Goal: Task Accomplishment & Management: Manage account settings

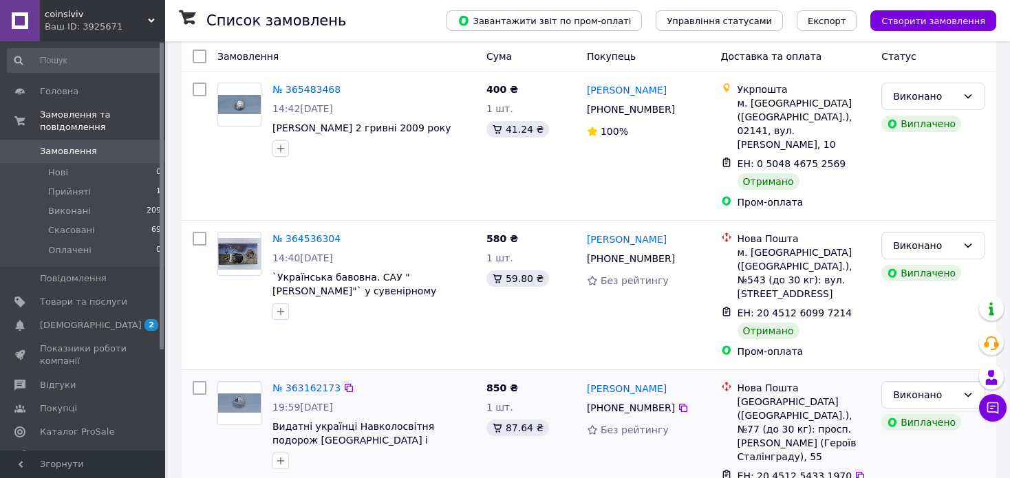
scroll to position [344, 0]
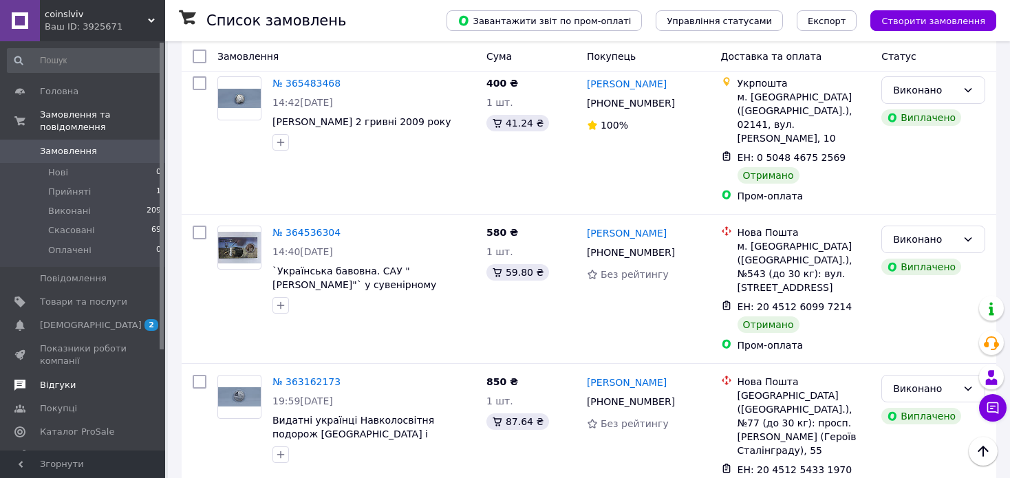
click at [65, 379] on span "Відгуки" at bounding box center [58, 385] width 36 height 12
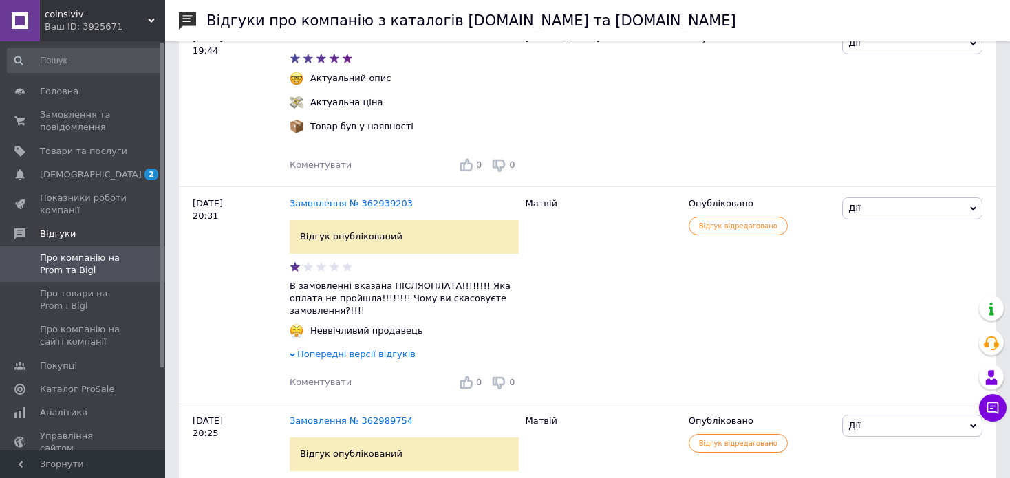
scroll to position [138, 0]
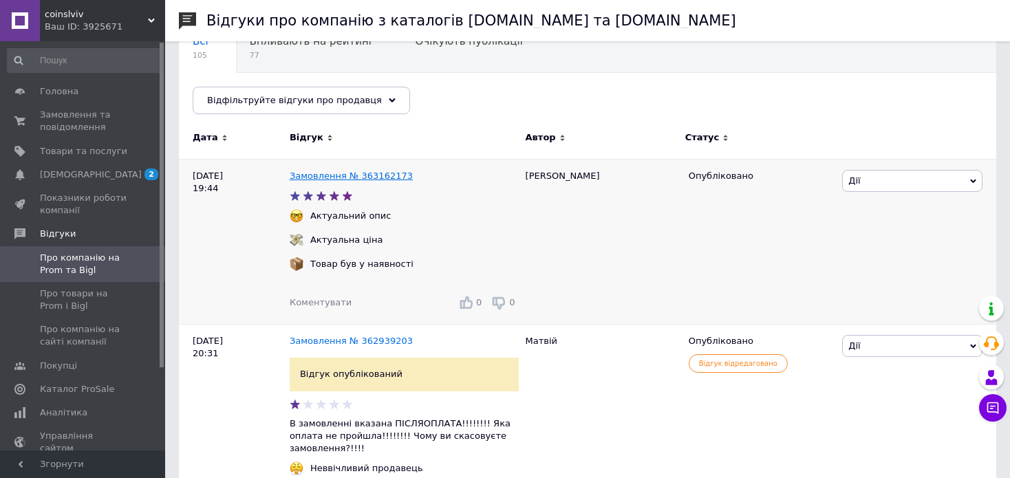
click at [348, 171] on link "Замовлення № 363162173" at bounding box center [351, 176] width 123 height 10
